Goal: Task Accomplishment & Management: Use online tool/utility

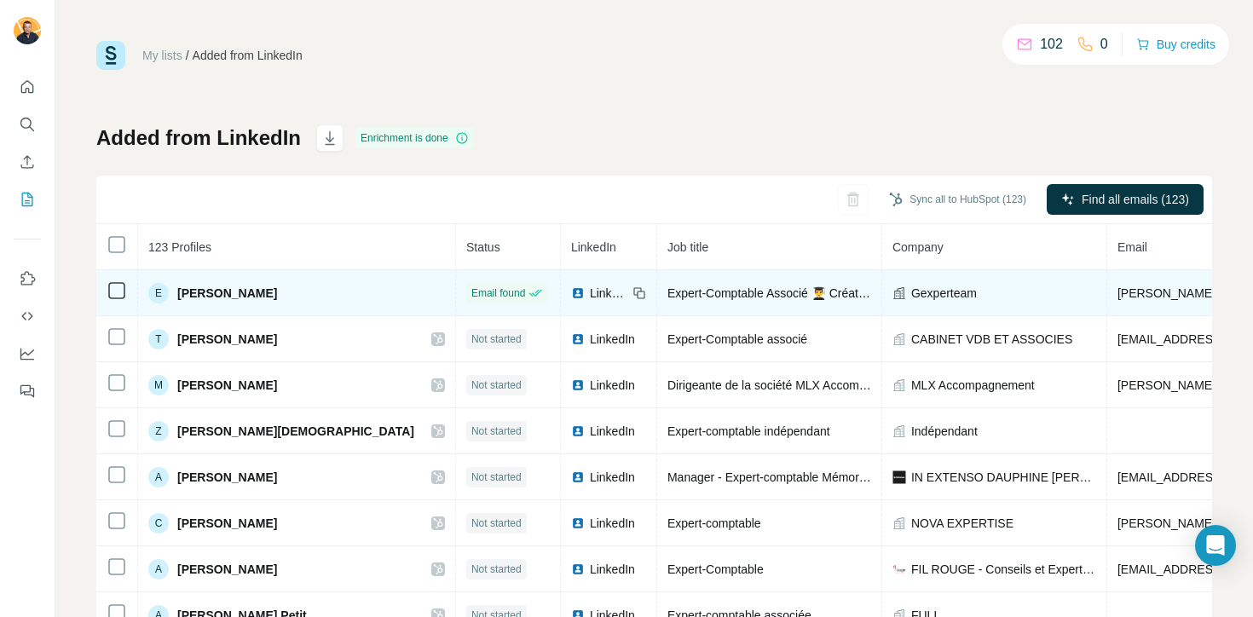
click at [209, 292] on span "[PERSON_NAME]" at bounding box center [227, 293] width 100 height 17
click at [250, 303] on div "E [PERSON_NAME]" at bounding box center [296, 293] width 297 height 20
click at [193, 297] on span "[PERSON_NAME]" at bounding box center [227, 293] width 100 height 17
click at [158, 298] on div "E" at bounding box center [158, 293] width 20 height 20
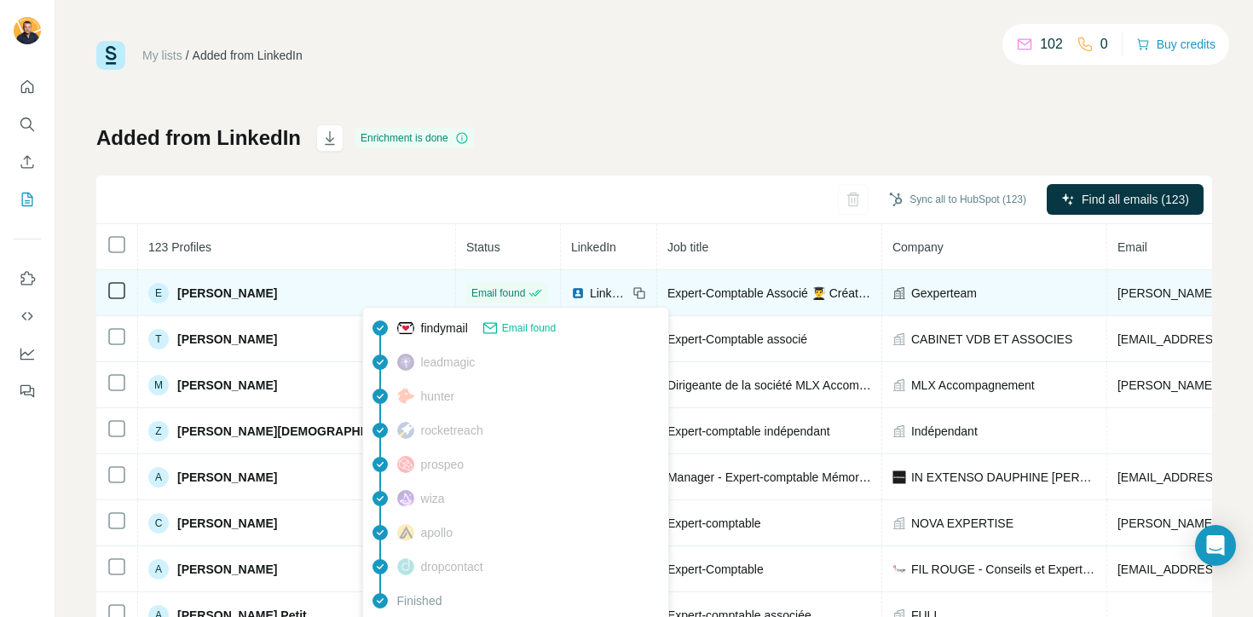
click at [471, 286] on span "Email found" at bounding box center [498, 293] width 54 height 15
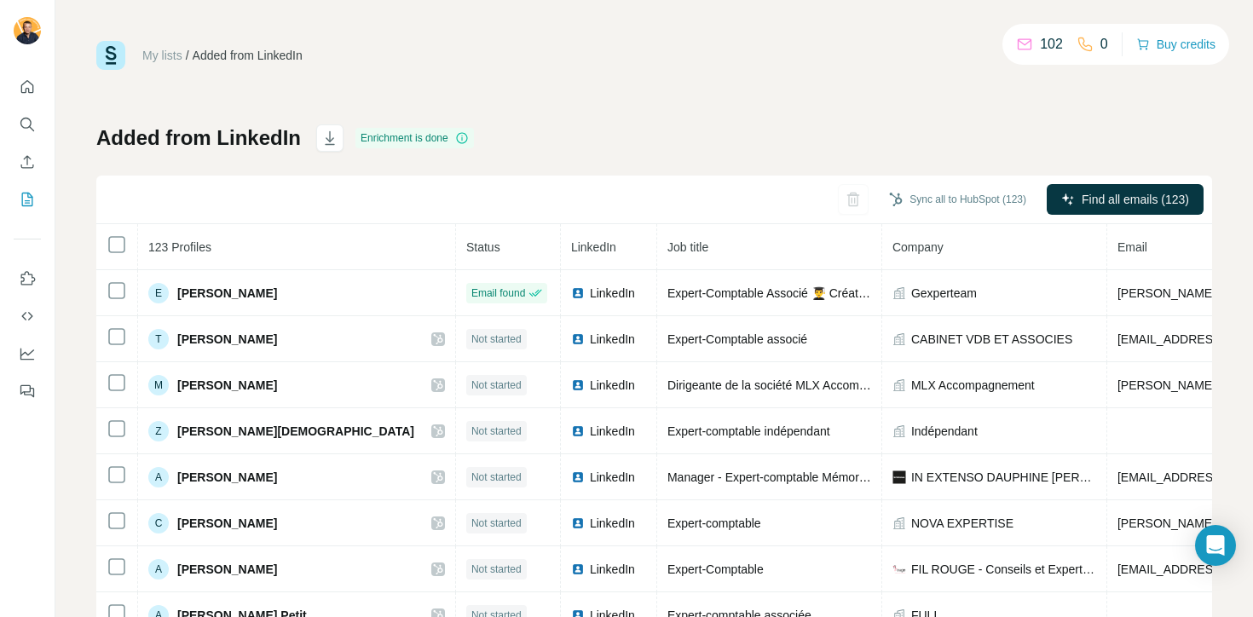
click at [326, 215] on div "Sync all to HubSpot (123) Find all emails (123)" at bounding box center [654, 200] width 1116 height 49
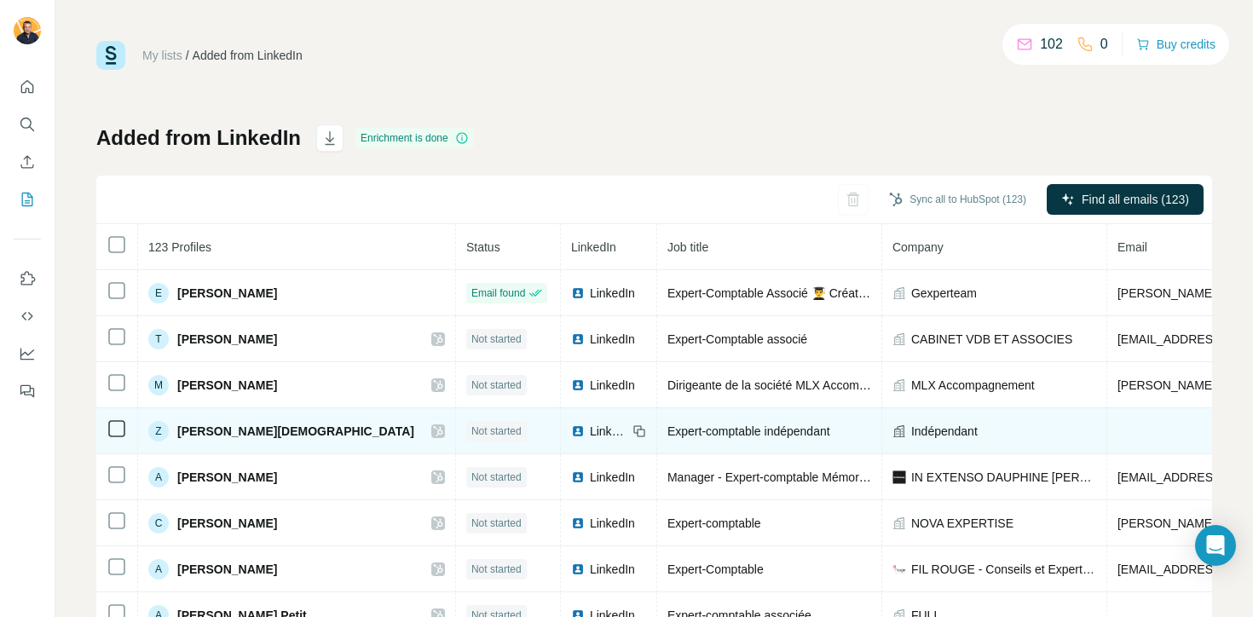
click at [471, 429] on span "Not started" at bounding box center [496, 431] width 50 height 15
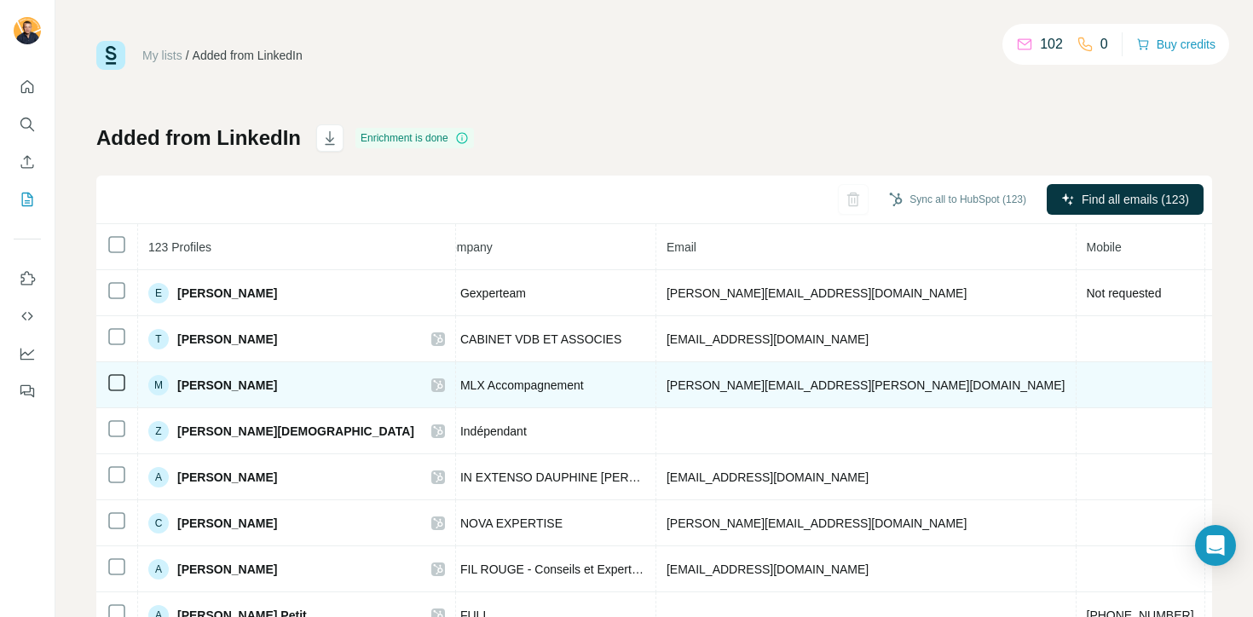
scroll to position [0, 541]
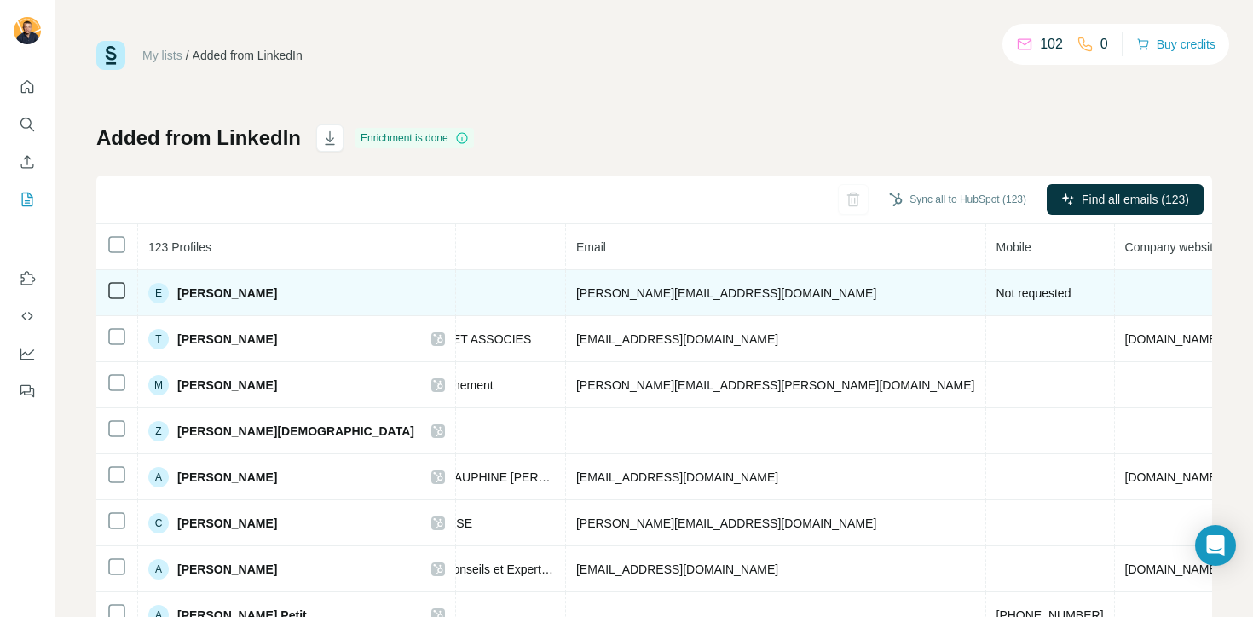
click at [127, 288] on td at bounding box center [117, 293] width 42 height 46
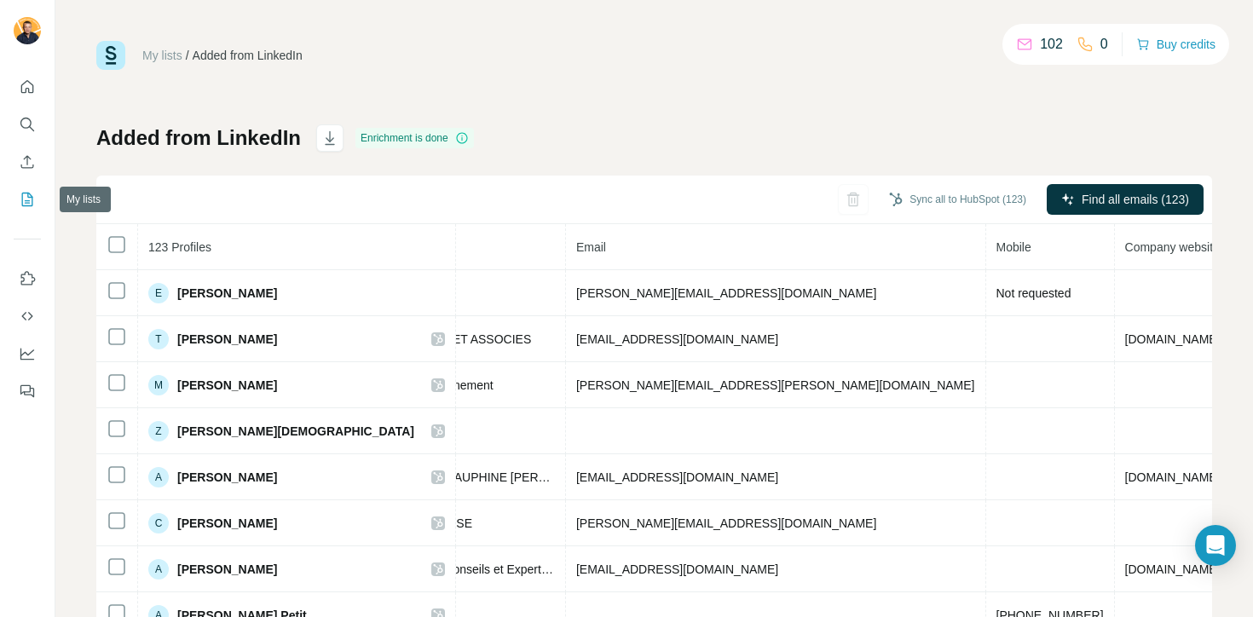
click at [34, 199] on icon "My lists" at bounding box center [27, 199] width 17 height 17
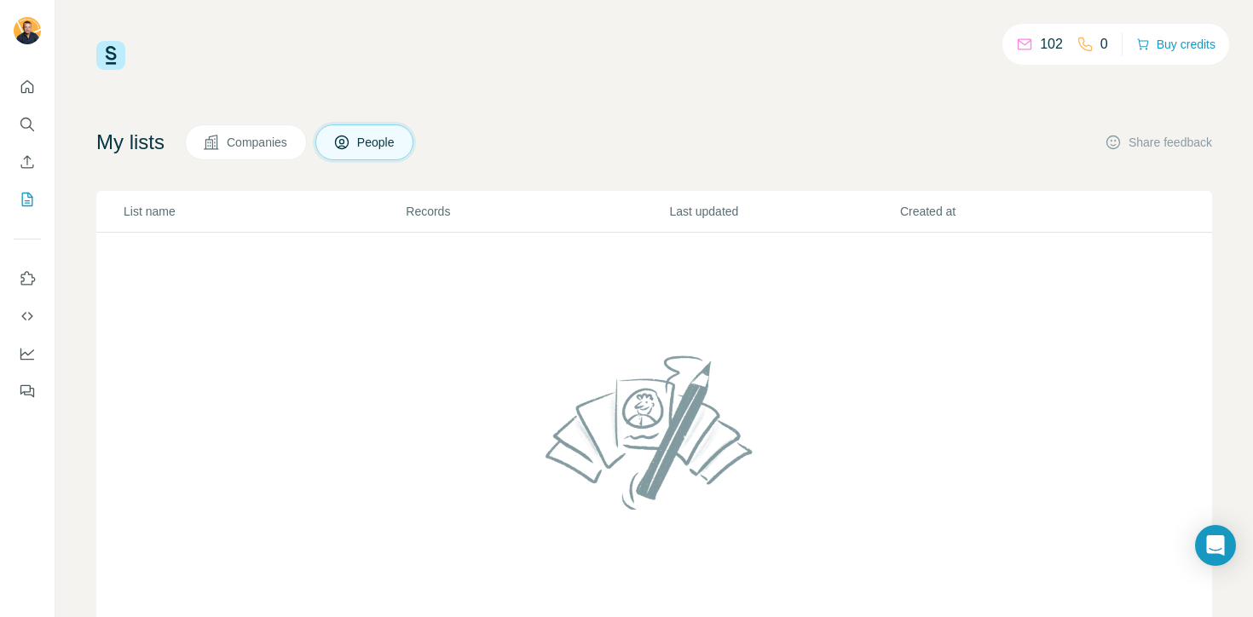
click at [268, 241] on td at bounding box center [654, 442] width 1116 height 419
click at [250, 147] on span "Companies" at bounding box center [258, 142] width 62 height 17
click at [349, 148] on icon at bounding box center [342, 143] width 14 height 14
click at [1046, 49] on p "102" at bounding box center [1051, 44] width 23 height 20
click at [1183, 43] on button "Buy credits" at bounding box center [1175, 44] width 79 height 24
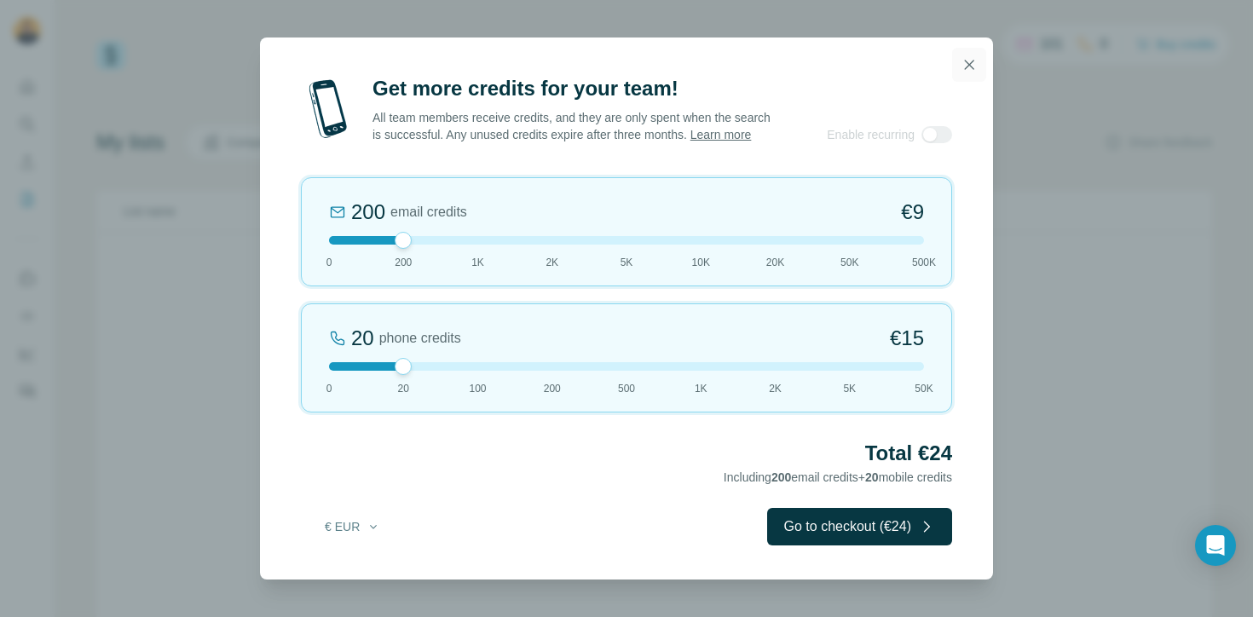
click at [965, 56] on icon "button" at bounding box center [968, 64] width 17 height 17
